Goal: Complete application form

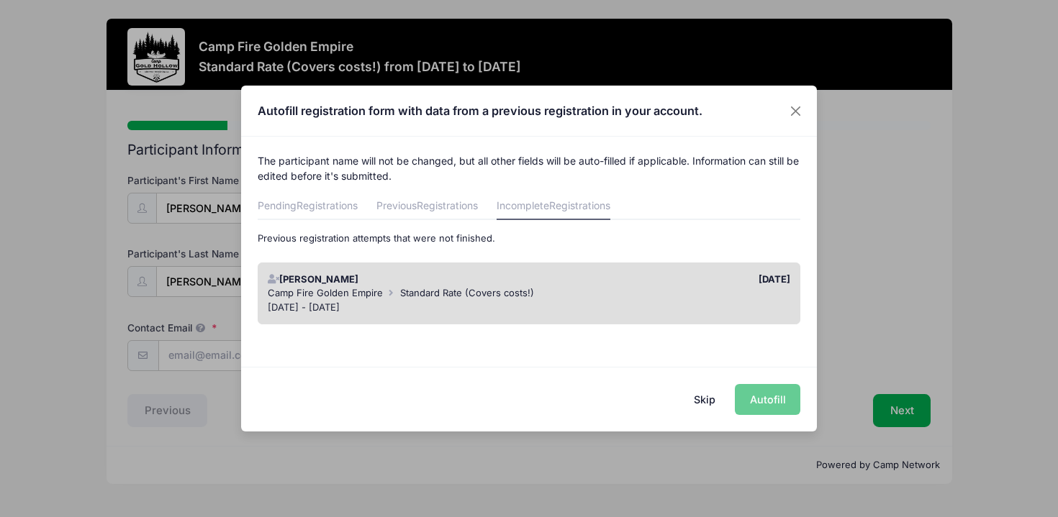
click at [761, 399] on div "Skip Autofill" at bounding box center [529, 399] width 576 height 64
click at [795, 113] on button "Close" at bounding box center [796, 111] width 26 height 26
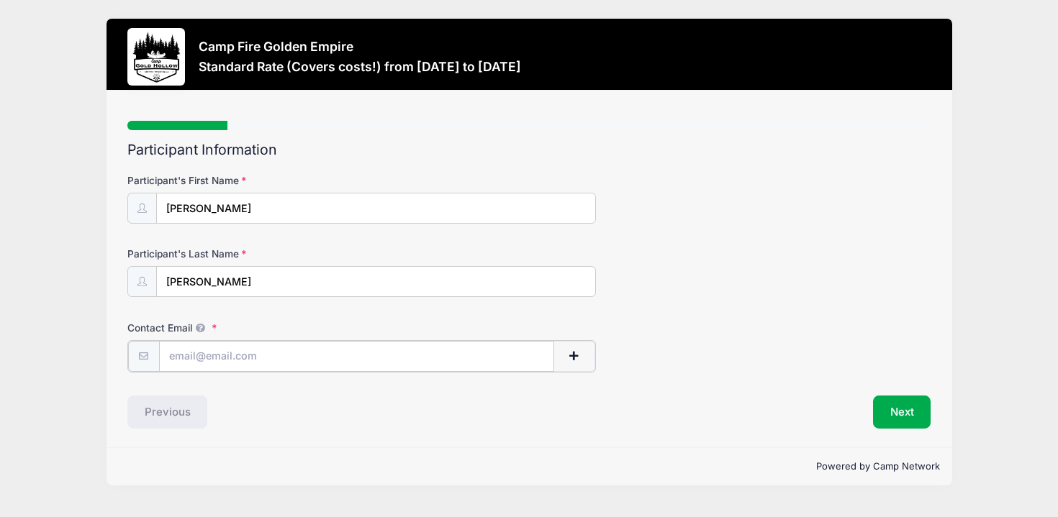
click at [361, 349] on input "Contact Email" at bounding box center [356, 356] width 395 height 31
type input "[EMAIL_ADDRESS][DOMAIN_NAME]"
click at [911, 406] on button "Next" at bounding box center [902, 410] width 58 height 33
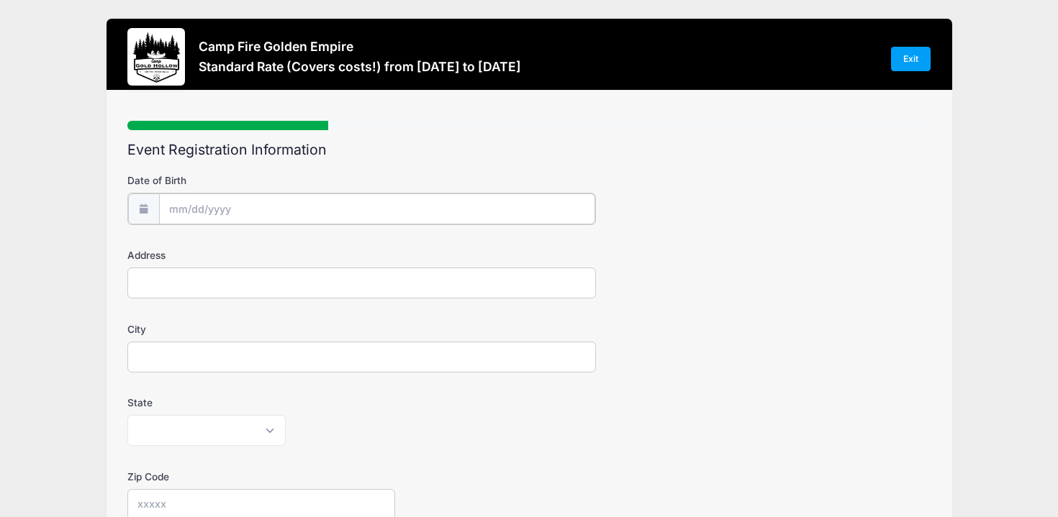
click at [245, 208] on input "Date of Birth" at bounding box center [377, 209] width 436 height 31
click at [296, 249] on input "2025" at bounding box center [294, 246] width 47 height 22
click at [314, 248] on span at bounding box center [312, 251] width 10 height 11
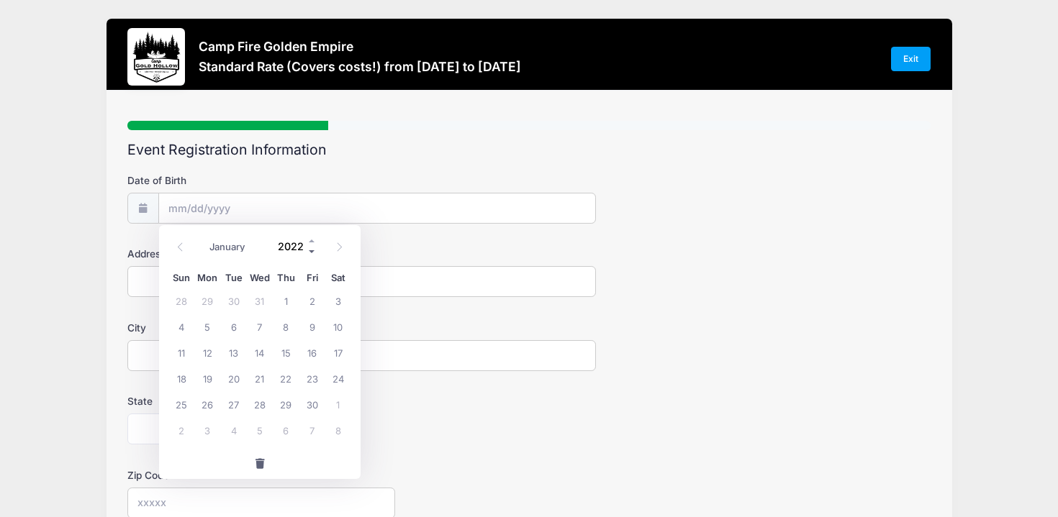
click at [314, 248] on span at bounding box center [312, 251] width 10 height 11
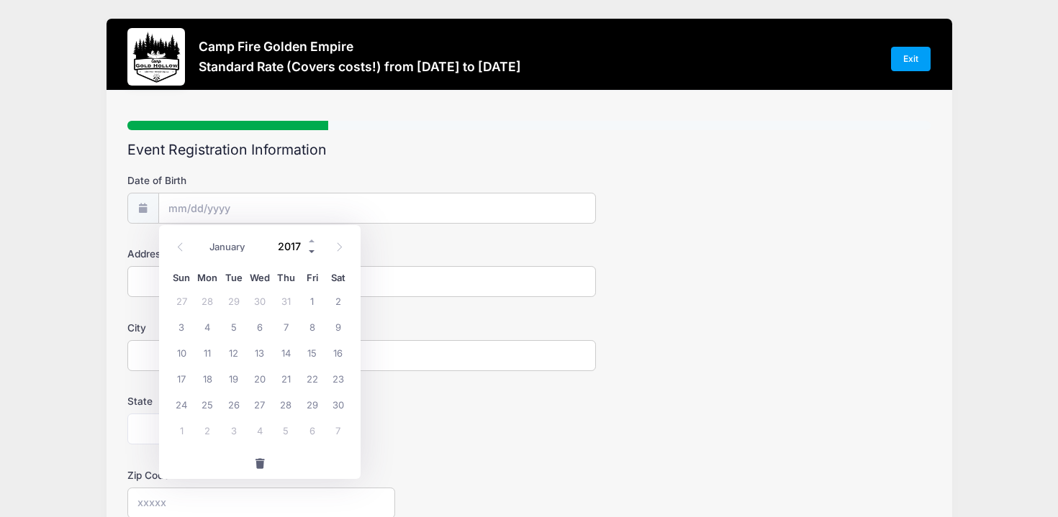
click at [314, 248] on span at bounding box center [312, 251] width 10 height 11
click at [299, 246] on input "2016" at bounding box center [294, 246] width 47 height 22
click at [314, 247] on span at bounding box center [312, 251] width 10 height 11
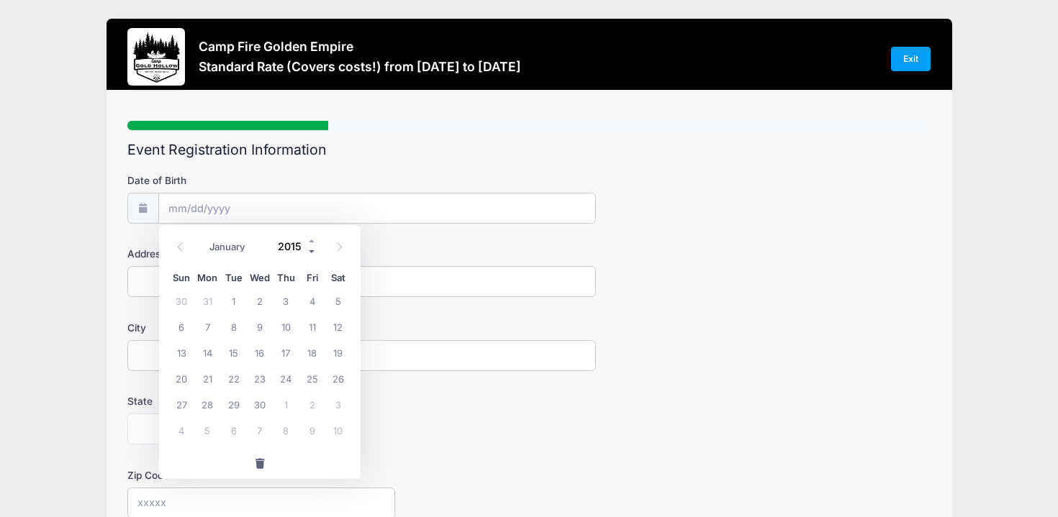
click at [314, 247] on span at bounding box center [312, 251] width 10 height 11
click at [309, 248] on span at bounding box center [312, 251] width 10 height 11
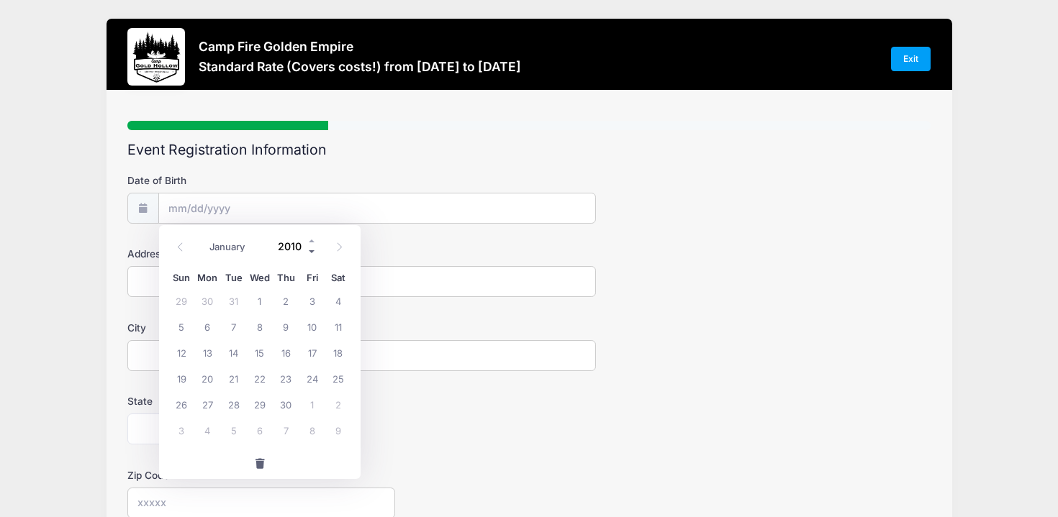
click at [309, 248] on span at bounding box center [312, 251] width 10 height 11
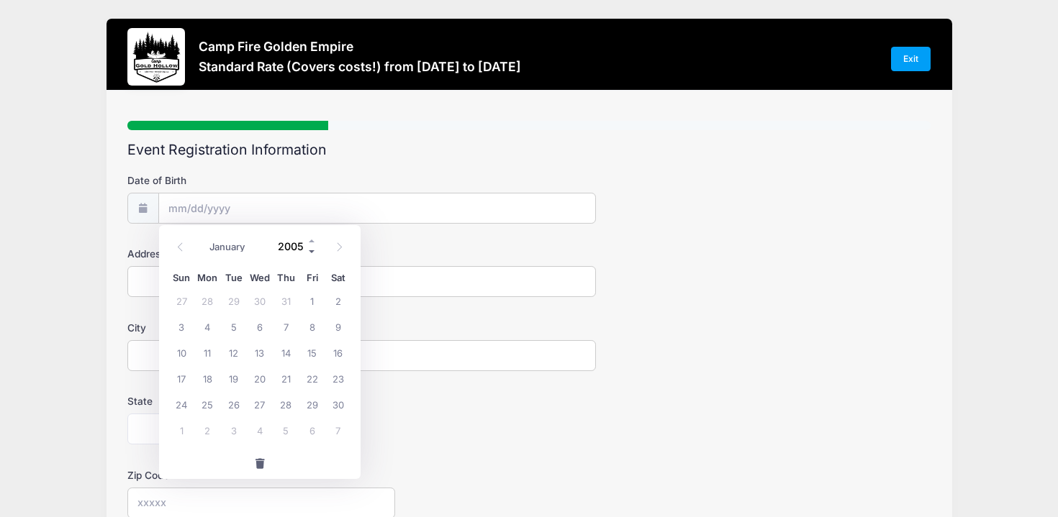
click at [309, 248] on span at bounding box center [312, 251] width 10 height 11
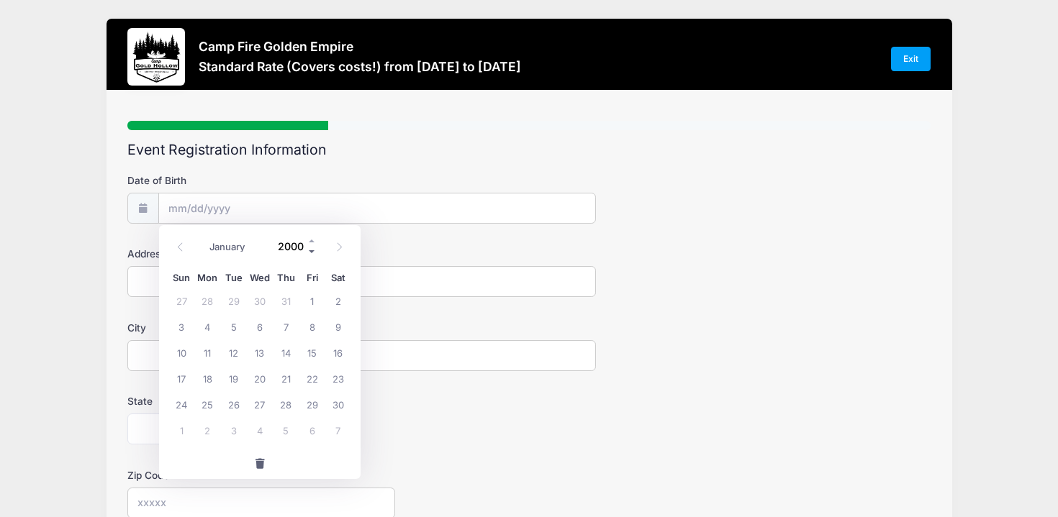
click at [309, 248] on span at bounding box center [312, 251] width 10 height 11
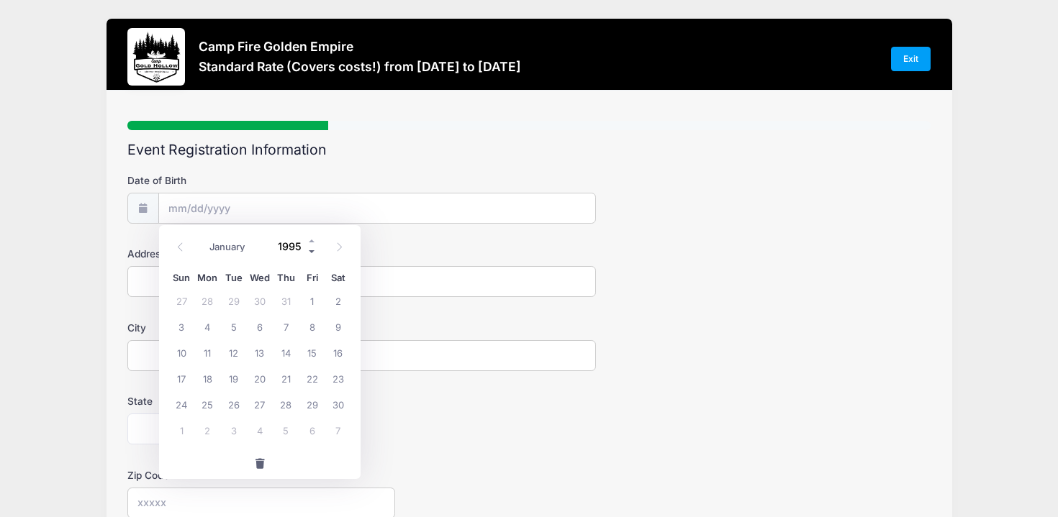
click at [309, 248] on span at bounding box center [312, 251] width 10 height 11
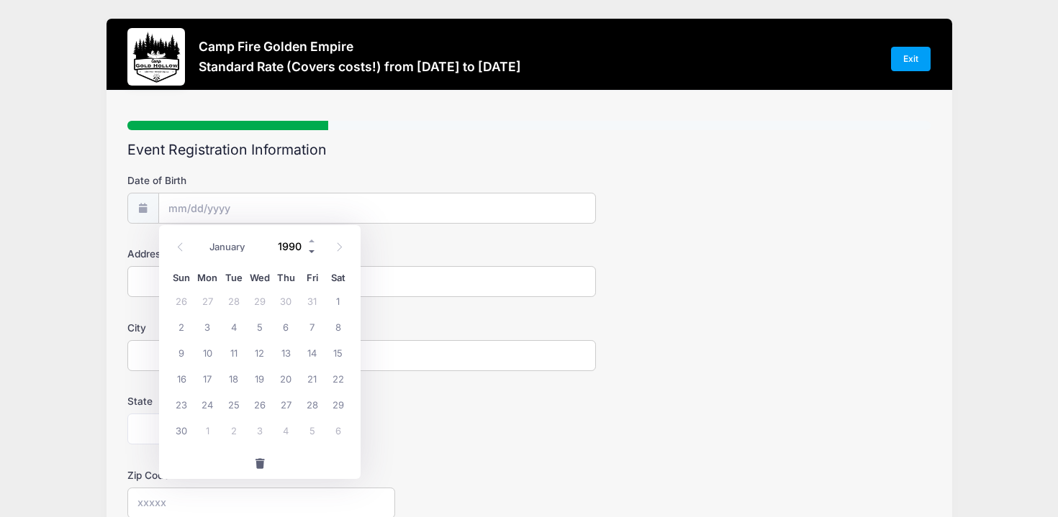
click at [309, 248] on span at bounding box center [312, 251] width 10 height 11
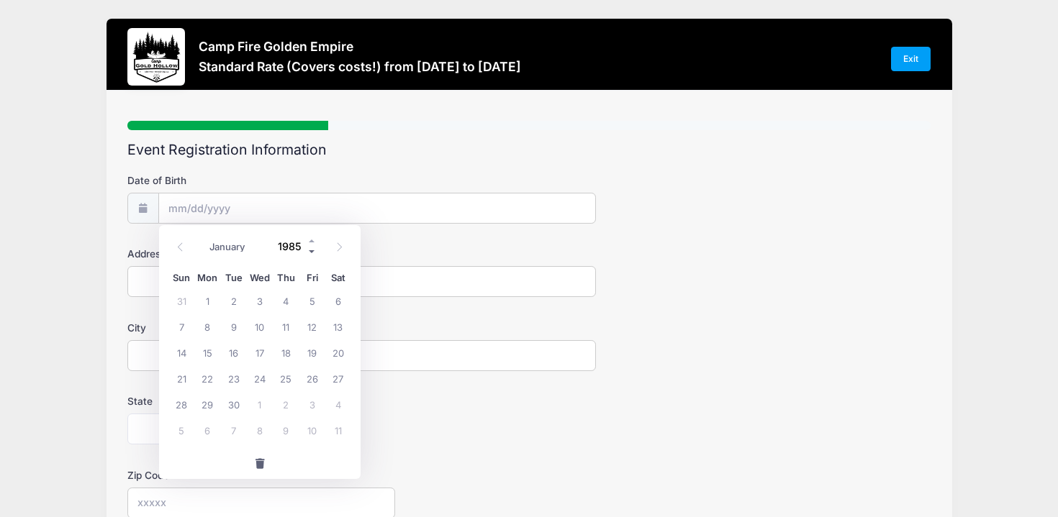
click at [309, 248] on span at bounding box center [312, 251] width 10 height 11
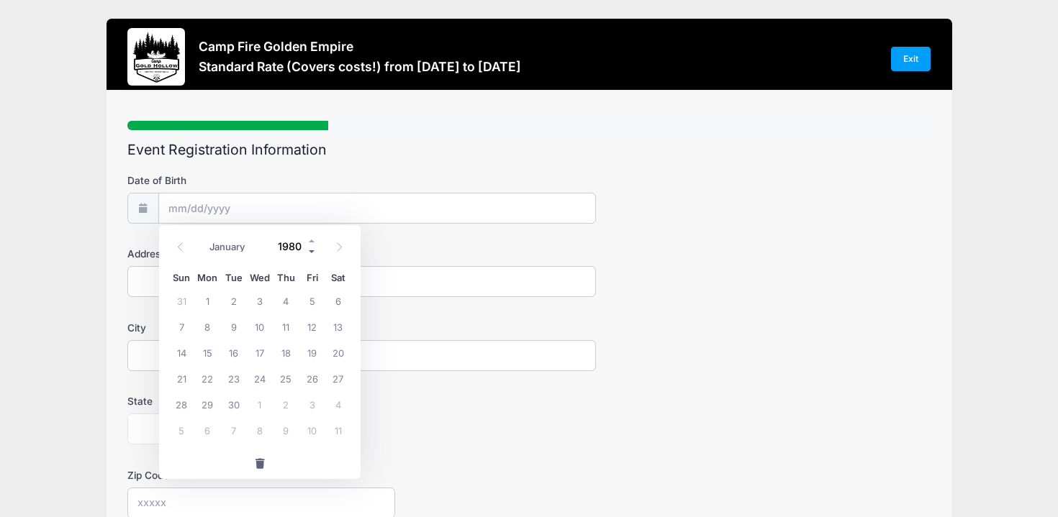
click at [309, 248] on span at bounding box center [312, 251] width 10 height 11
type input "1976"
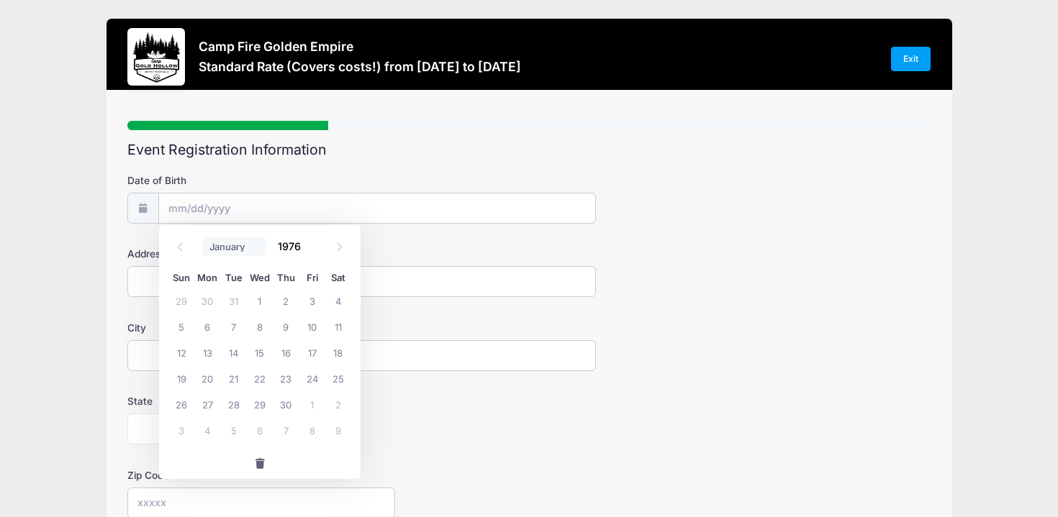
click at [229, 253] on select "January February March April May June July August September October November De…" at bounding box center [234, 246] width 64 height 19
select select "7"
click at [202, 237] on select "January February March April May June July August September October November De…" at bounding box center [234, 246] width 64 height 19
click at [206, 327] on span "9" at bounding box center [207, 327] width 26 height 26
type input "[DATE]"
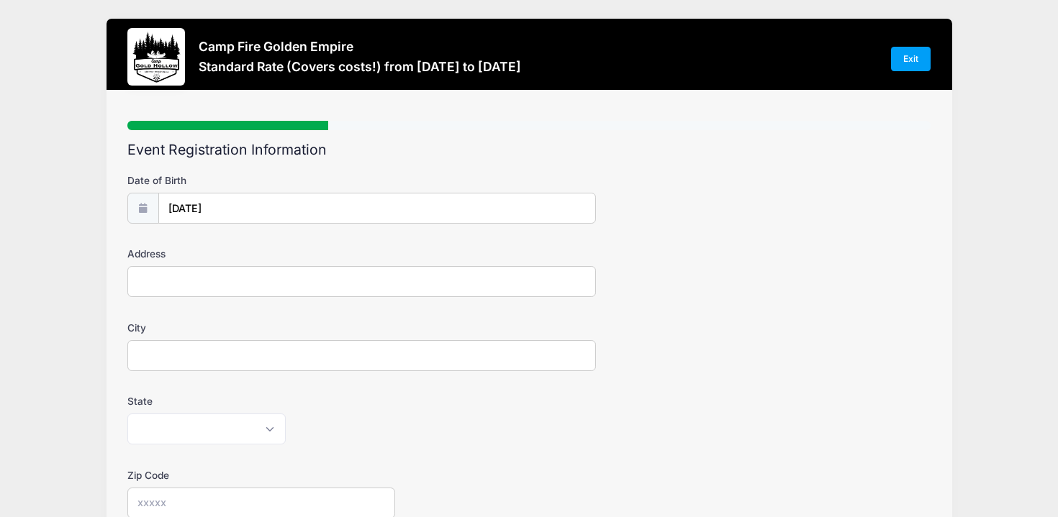
click at [230, 284] on input "Address" at bounding box center [361, 281] width 468 height 31
type input "[STREET_ADDRESS][PERSON_NAME]"
type input "Pleasanton"
select select "CA"
type input "94588"
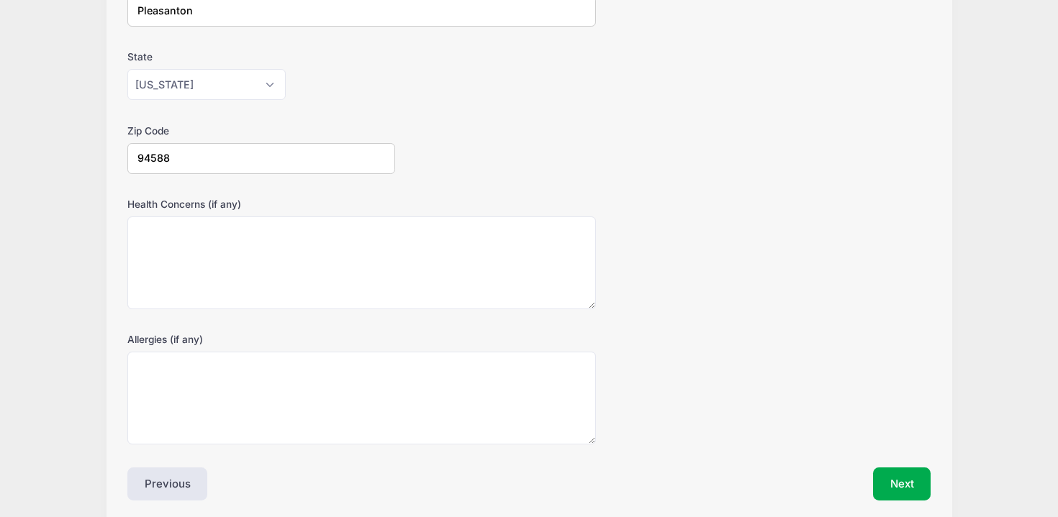
scroll to position [403, 0]
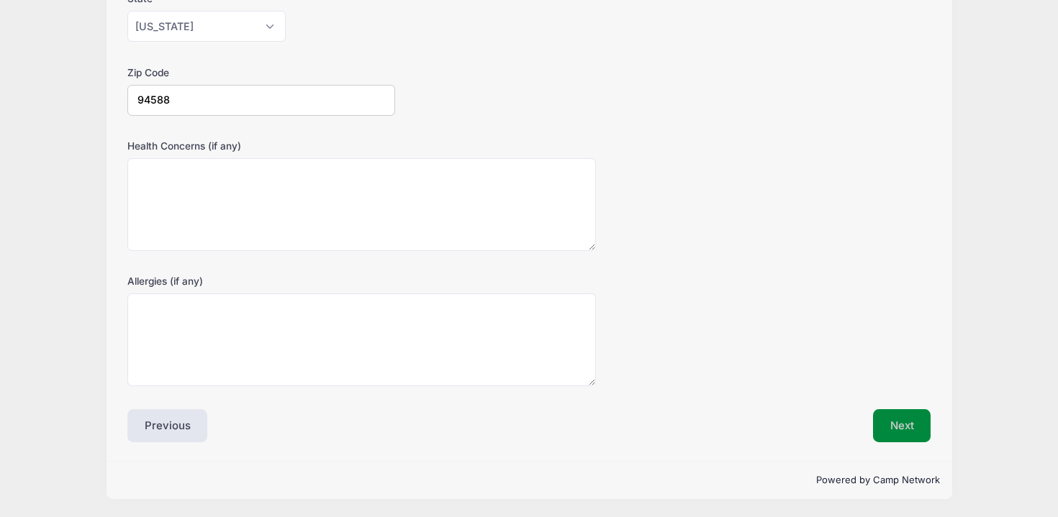
click at [904, 421] on button "Next" at bounding box center [902, 425] width 58 height 33
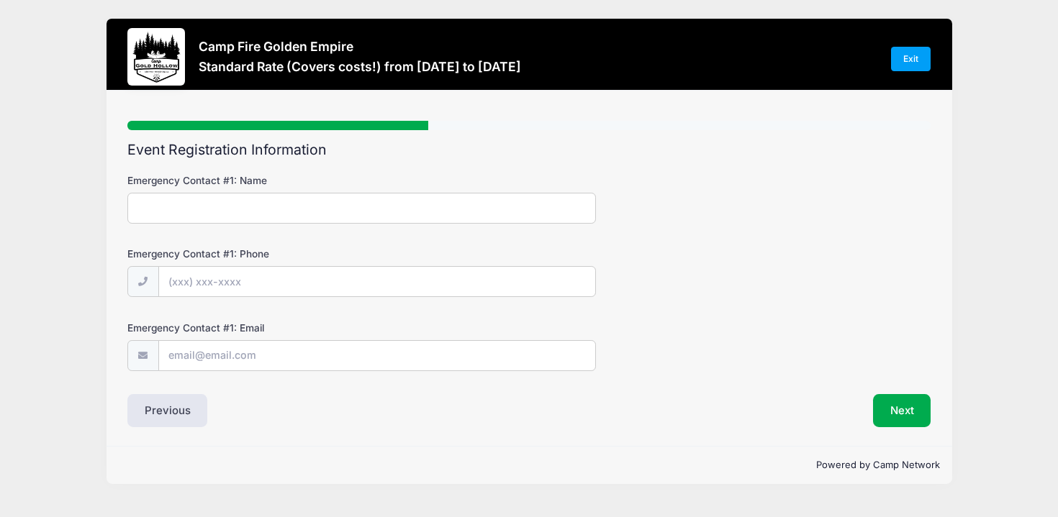
scroll to position [0, 0]
click at [504, 212] on input "Emergency Contact #1: Name" at bounding box center [361, 208] width 468 height 31
type input "[PERSON_NAME] - mom"
click at [375, 294] on input "Emergency Contact #1: Phone" at bounding box center [377, 282] width 436 height 31
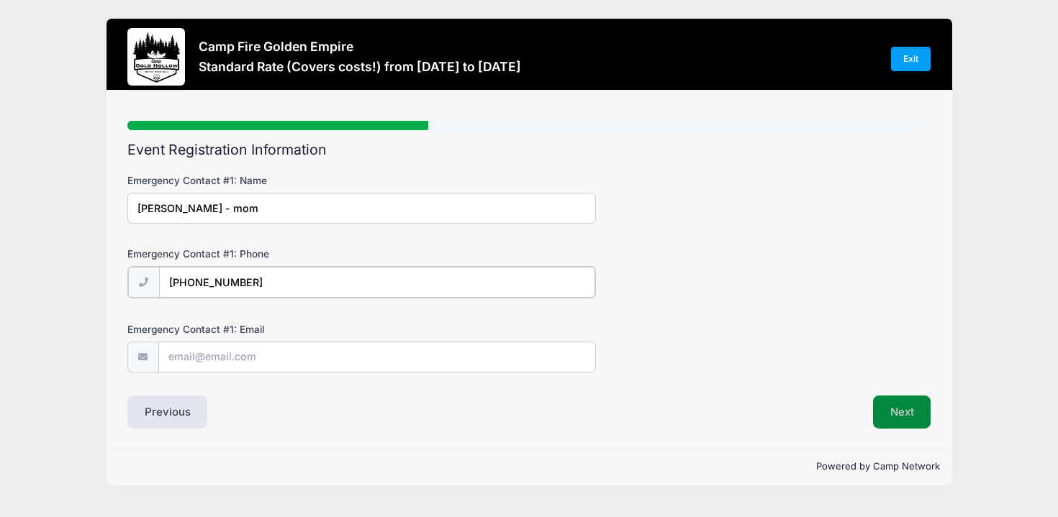
type input "[PHONE_NUMBER]"
click at [896, 407] on button "Next" at bounding box center [902, 410] width 58 height 33
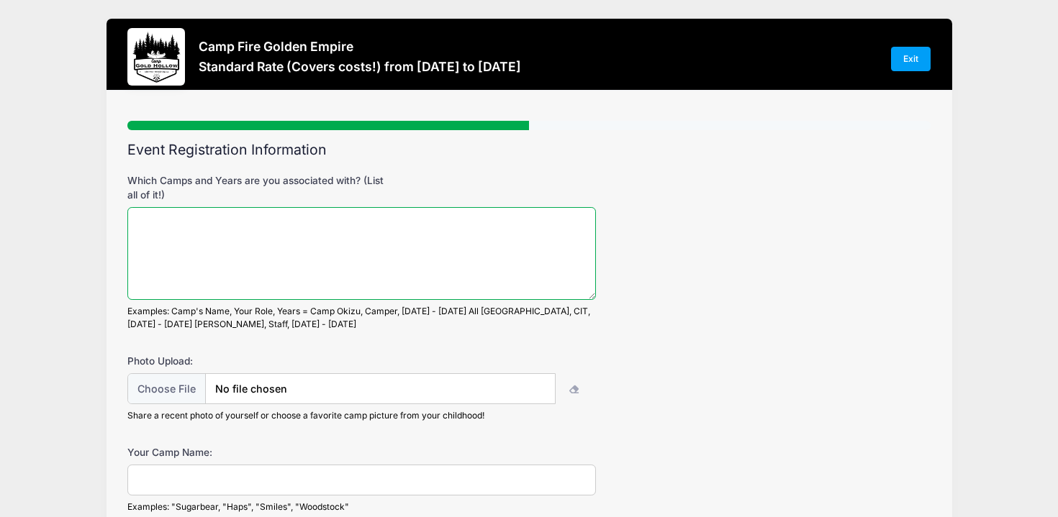
click at [487, 277] on textarea "Which Camps and Years are you associated with? (List all of it!)" at bounding box center [361, 253] width 468 height 93
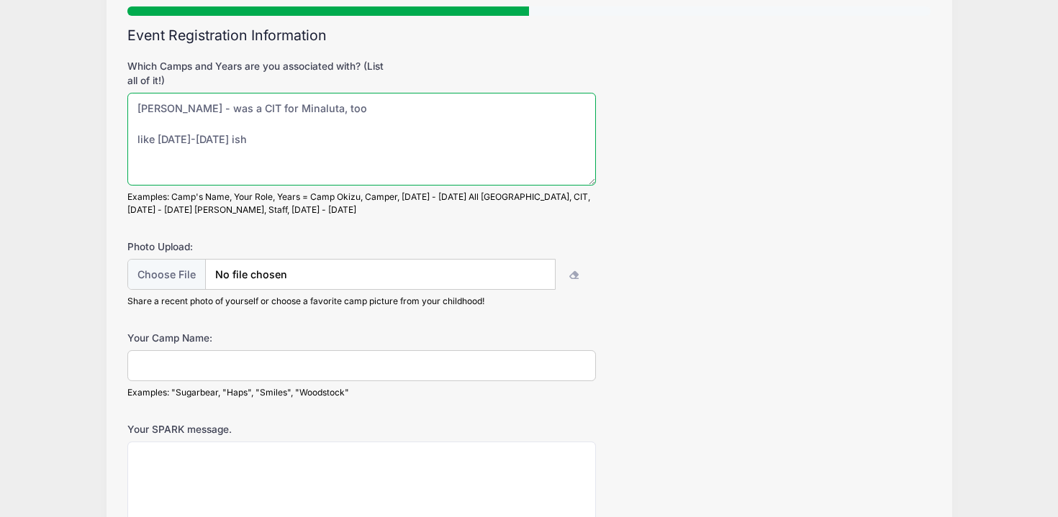
scroll to position [121, 0]
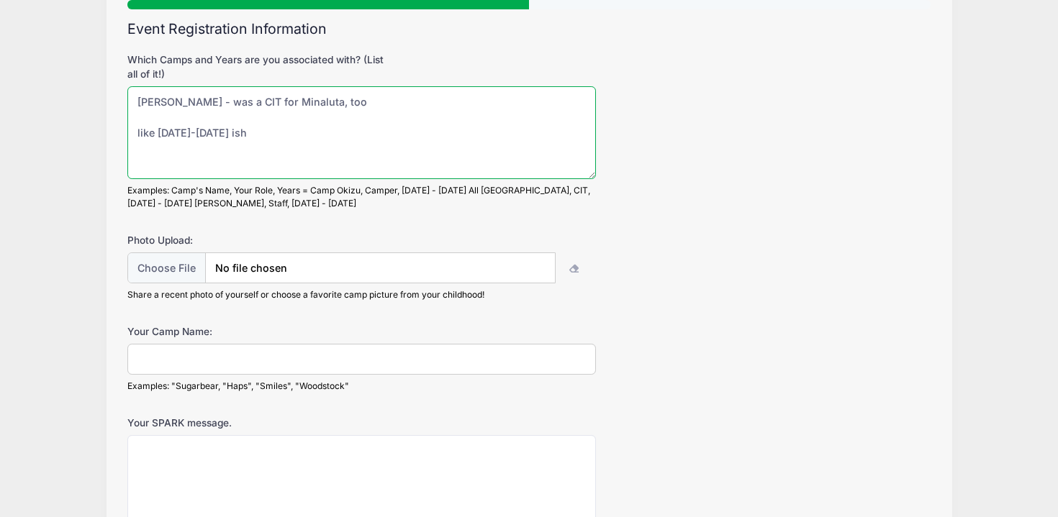
type textarea "[PERSON_NAME] - was a CIT for Minaluta, too like [DATE]-[DATE] ish"
click at [266, 365] on input "Your Camp Name:" at bounding box center [361, 359] width 468 height 31
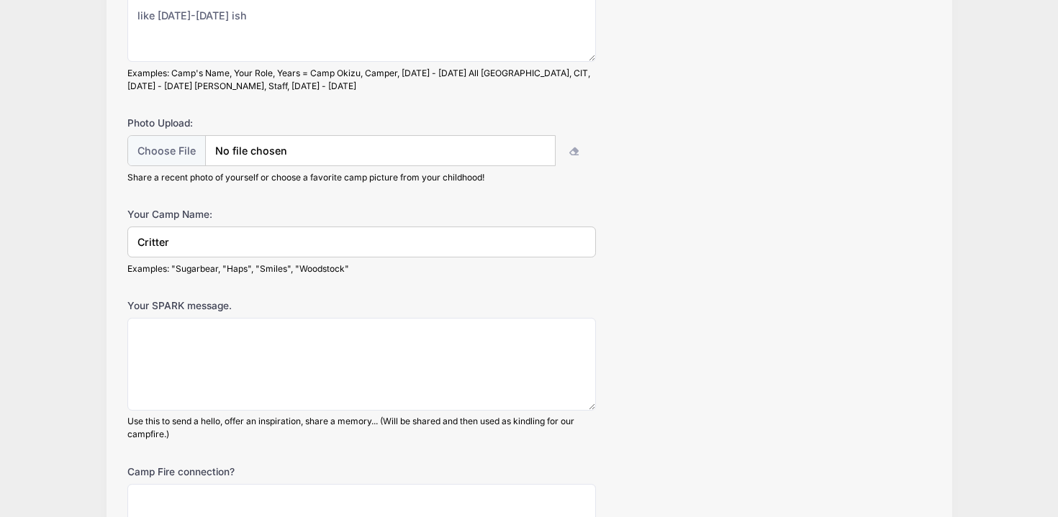
scroll to position [237, 0]
type input "Critter"
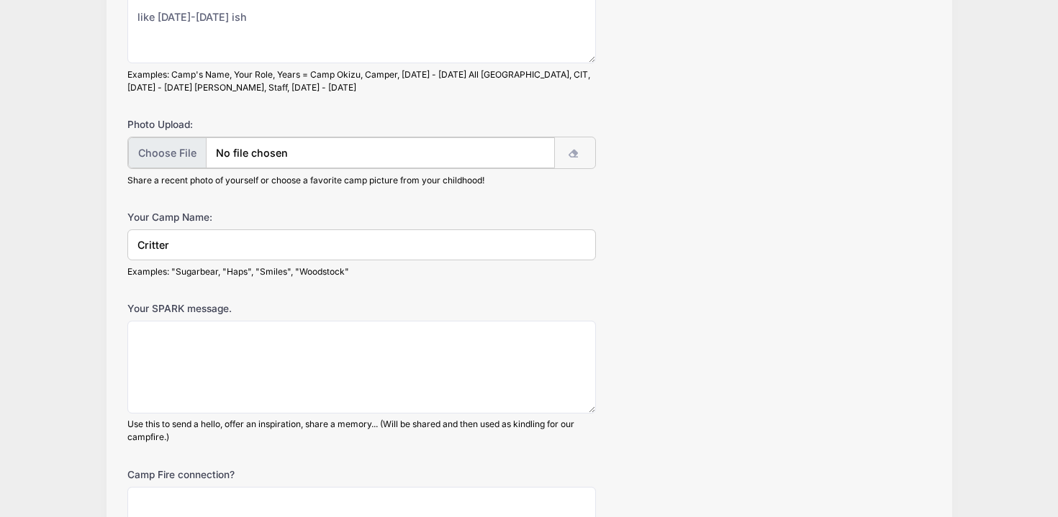
click at [174, 153] on input "file" at bounding box center [341, 152] width 427 height 31
type input "C:\fakepath\Photos.app.zip"
click at [572, 154] on icon "button" at bounding box center [574, 154] width 12 height 0
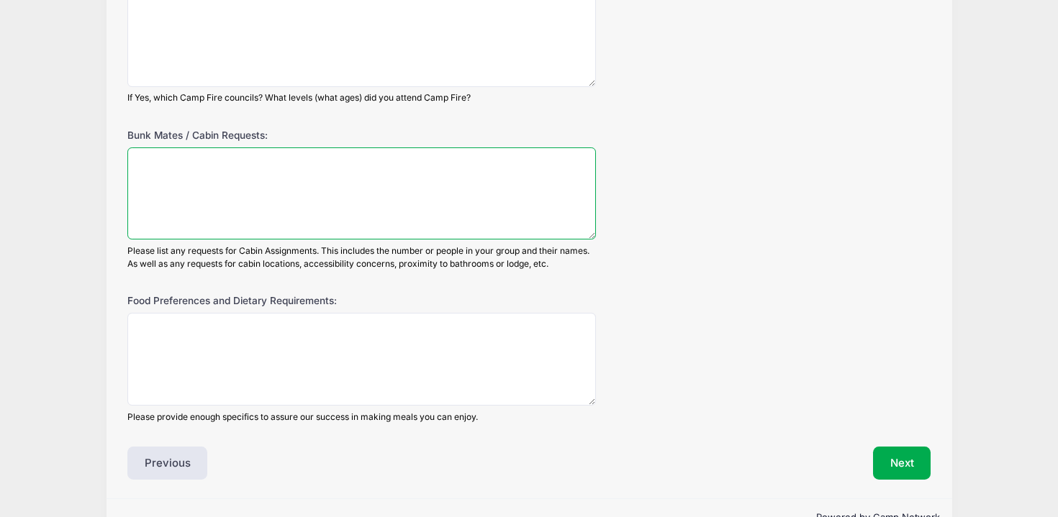
scroll to position [727, 0]
click at [500, 163] on textarea "Bunk Mates / Cabin Requests:" at bounding box center [361, 195] width 468 height 93
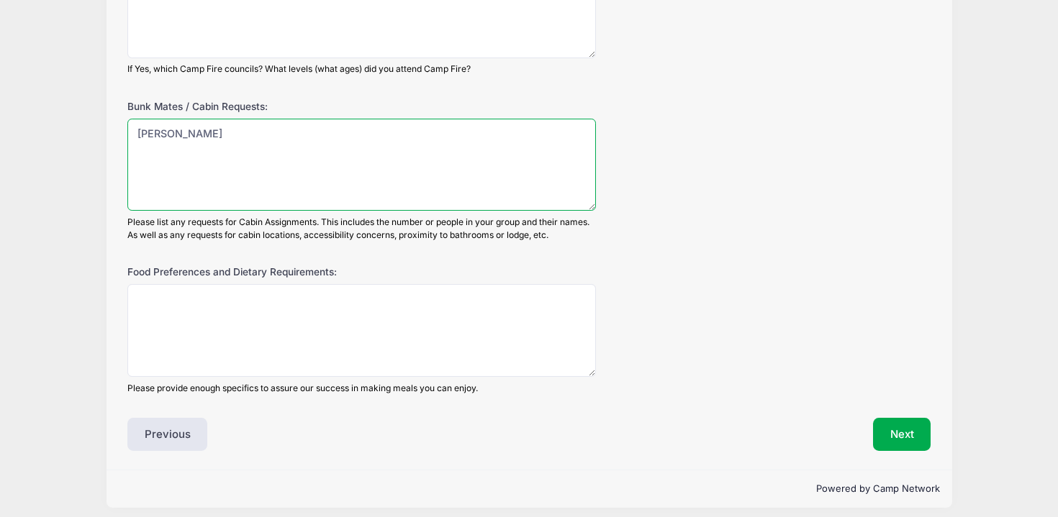
scroll to position [765, 0]
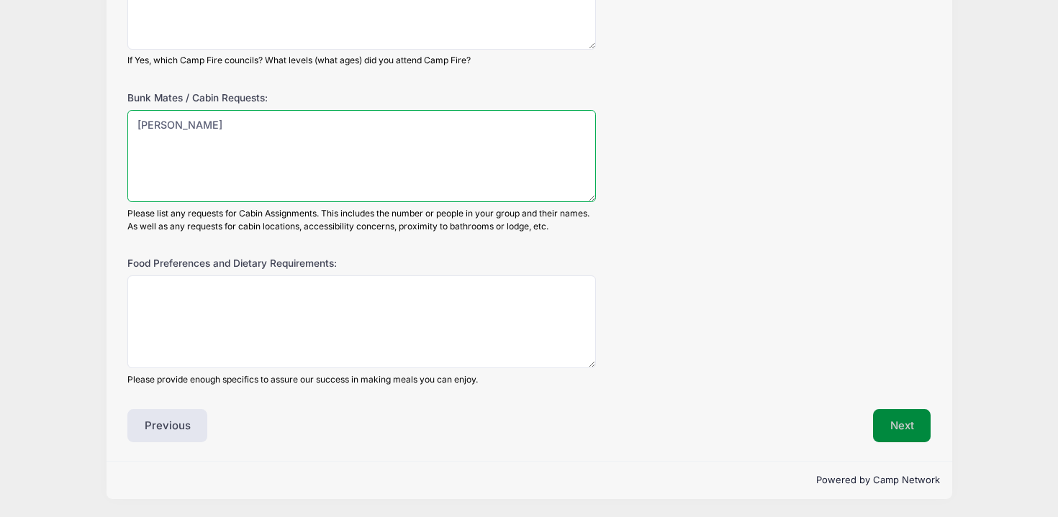
type textarea "[PERSON_NAME]"
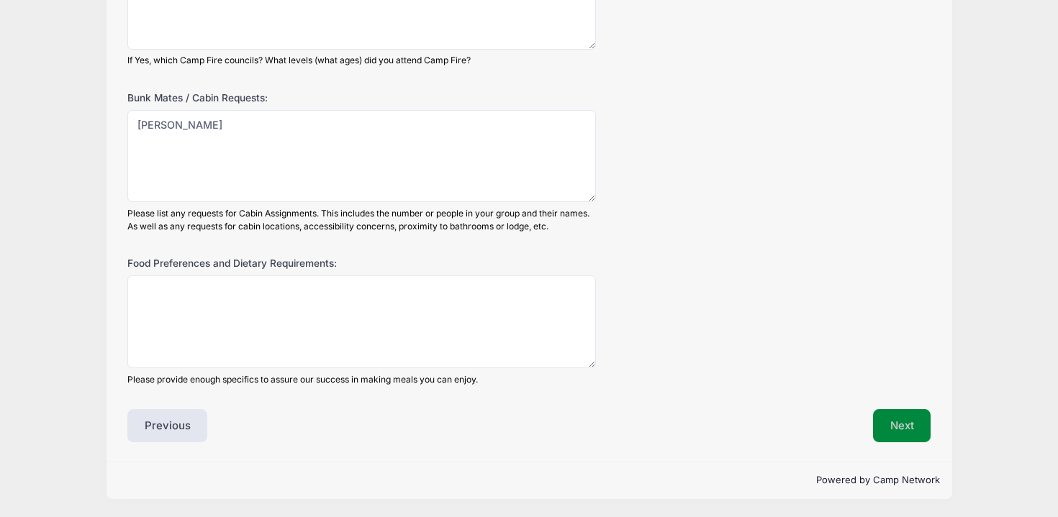
click at [890, 412] on button "Next" at bounding box center [902, 425] width 58 height 33
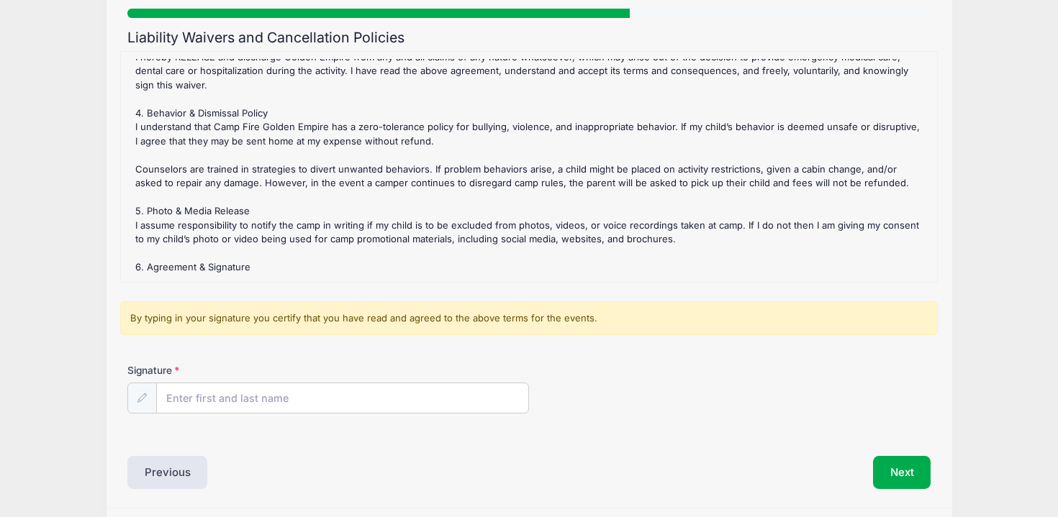
scroll to position [114, 0]
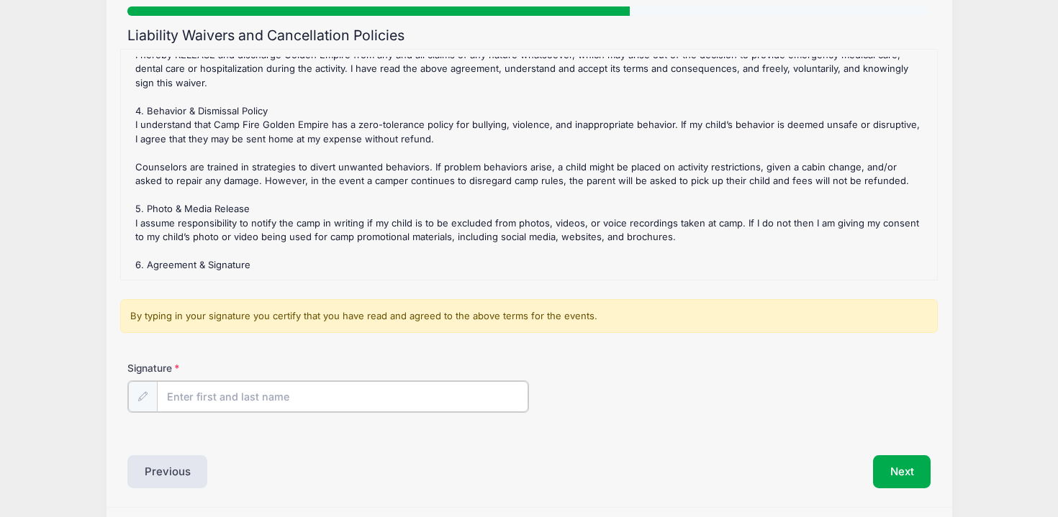
click at [234, 394] on input "Signature" at bounding box center [342, 396] width 371 height 31
type input "[PERSON_NAME]"
click at [893, 468] on button "Next" at bounding box center [902, 470] width 58 height 33
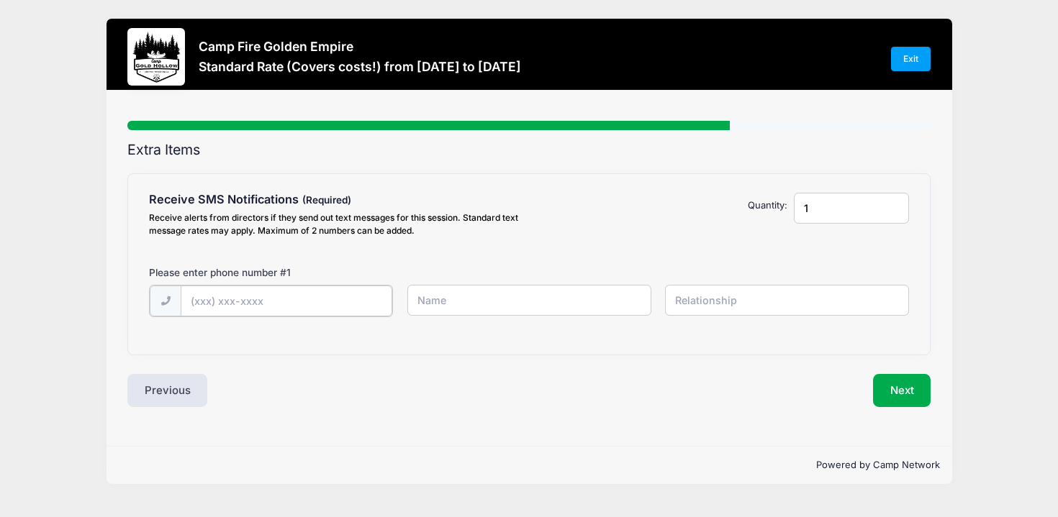
click at [303, 302] on input "text" at bounding box center [287, 301] width 212 height 31
type input "[PHONE_NUMBER]"
type input "[PERSON_NAME]"
click at [909, 401] on button "Next" at bounding box center [902, 389] width 58 height 33
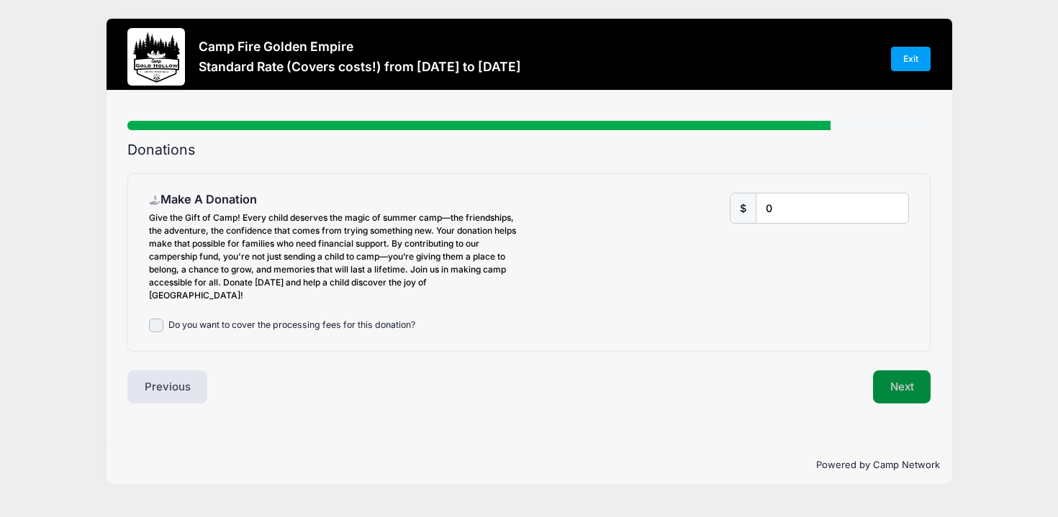
click at [909, 372] on button "Next" at bounding box center [902, 387] width 58 height 33
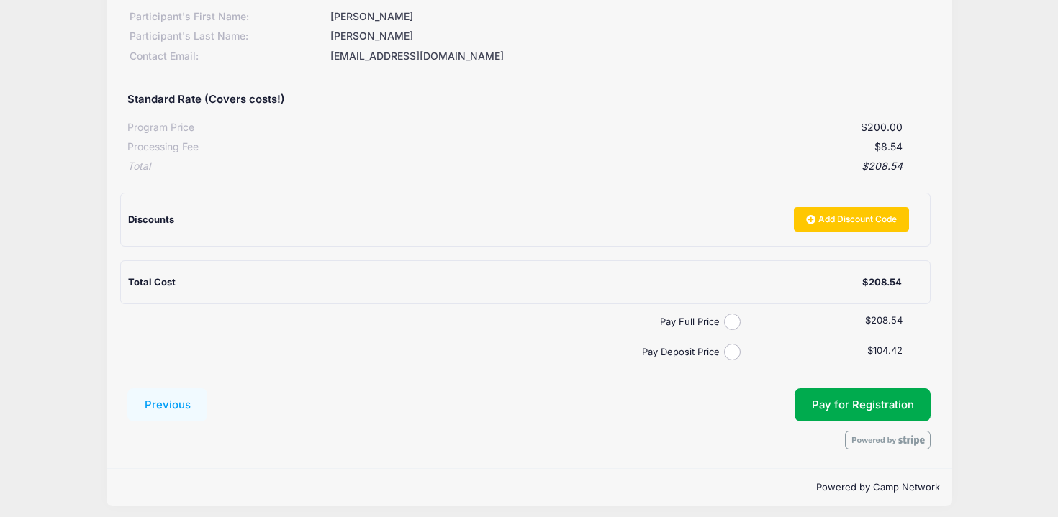
scroll to position [197, 0]
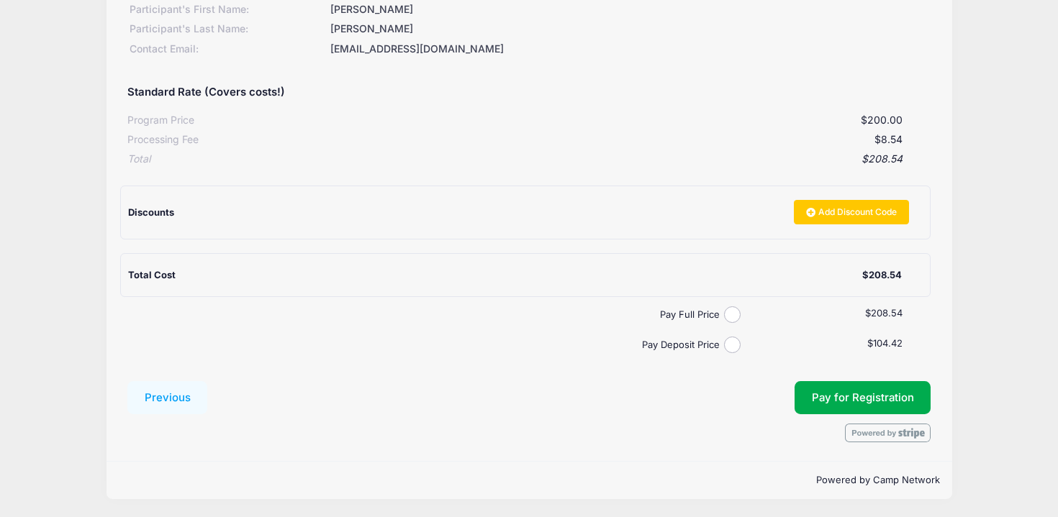
click at [726, 309] on input "Pay Full Price" at bounding box center [732, 314] width 17 height 17
radio input "true"
click at [855, 389] on button "Pay for Registration" at bounding box center [862, 397] width 137 height 33
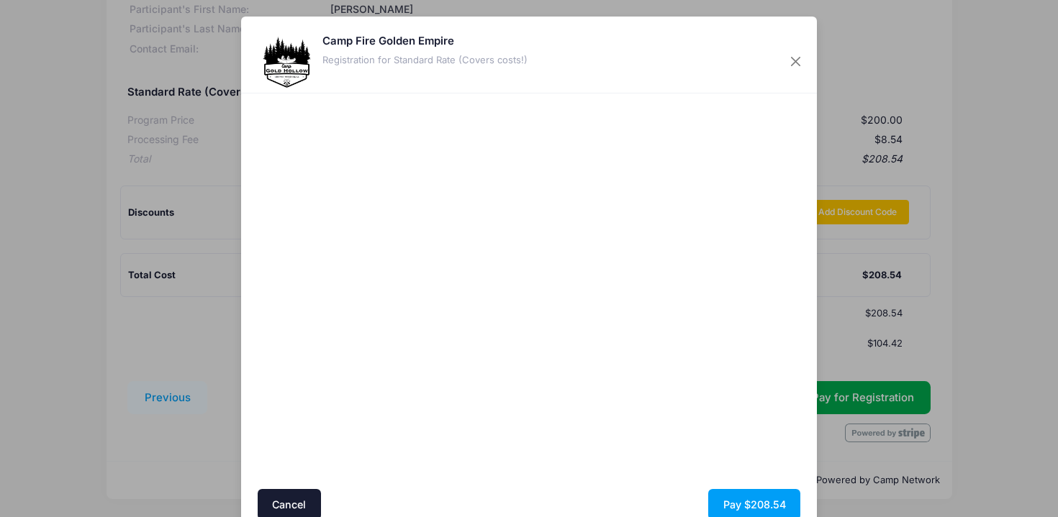
scroll to position [63, 0]
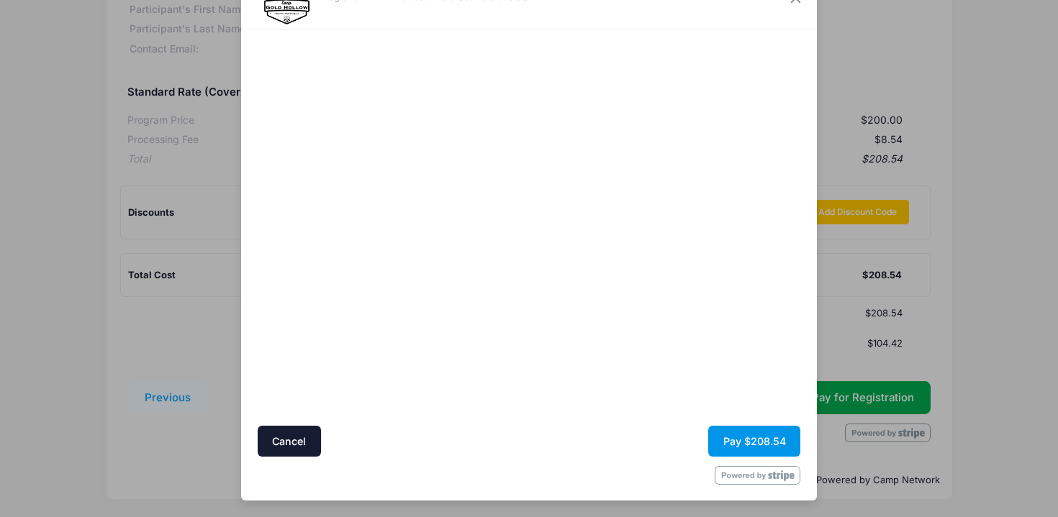
click at [743, 444] on button "Pay $208.54" at bounding box center [754, 441] width 92 height 31
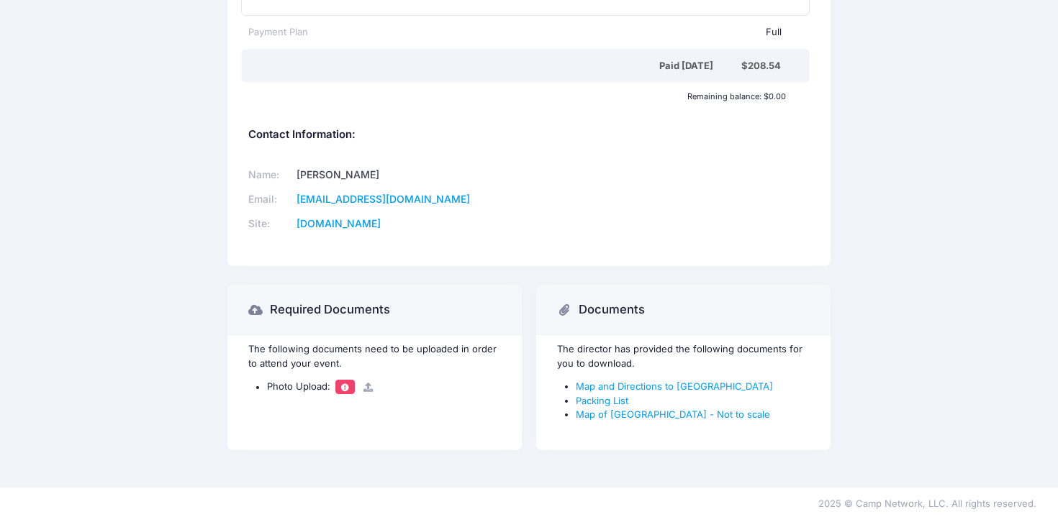
scroll to position [495, 0]
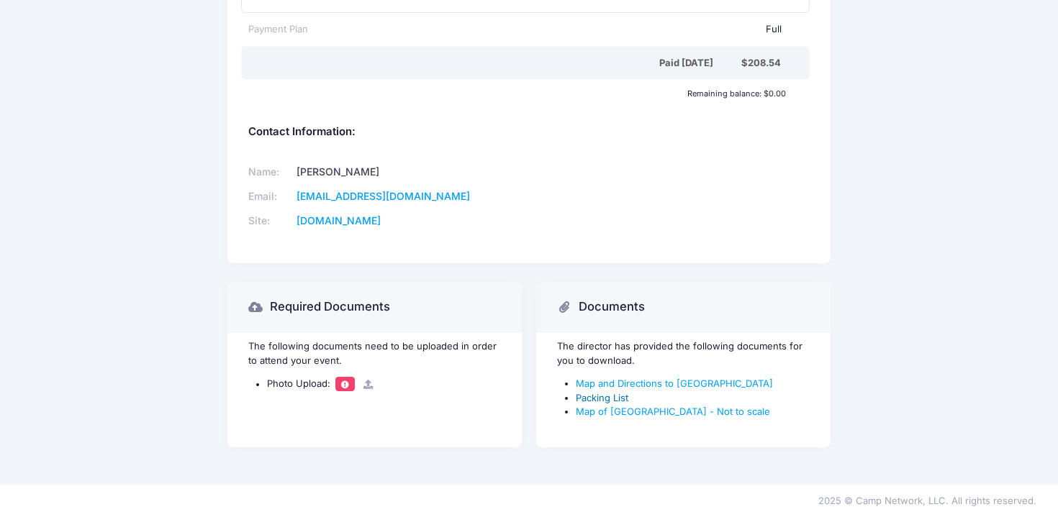
click at [616, 395] on link "Packing List" at bounding box center [602, 398] width 53 height 12
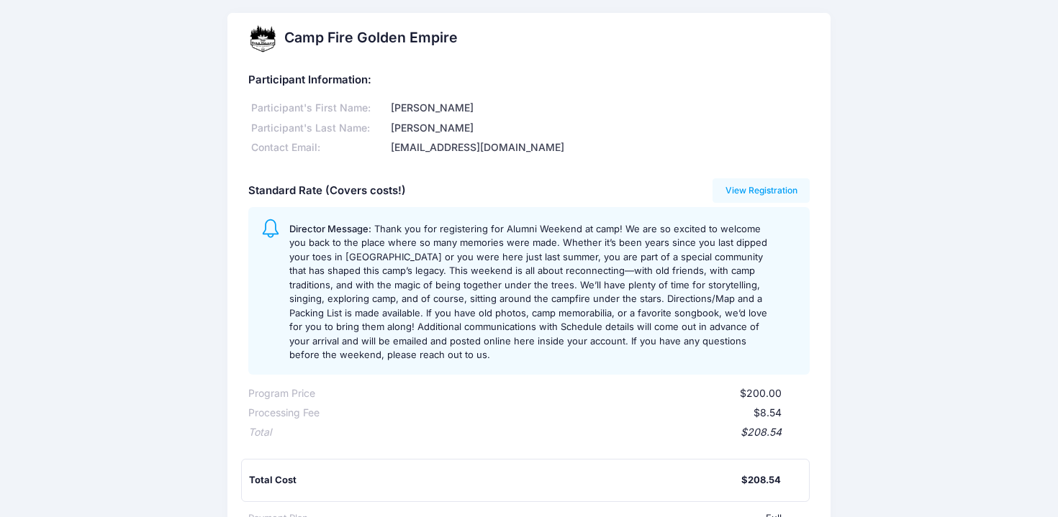
scroll to position [4, 0]
